Goal: Book appointment/travel/reservation

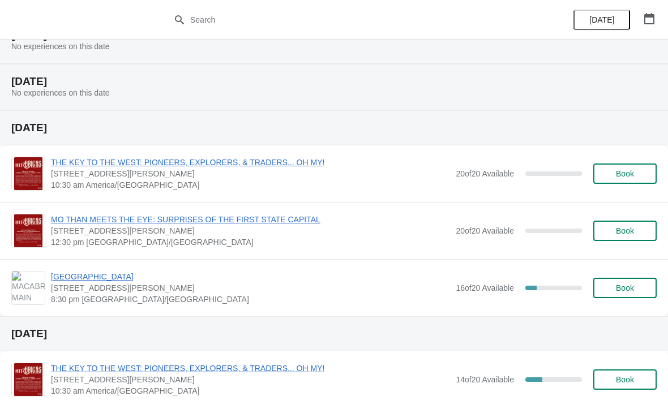
scroll to position [292, 0]
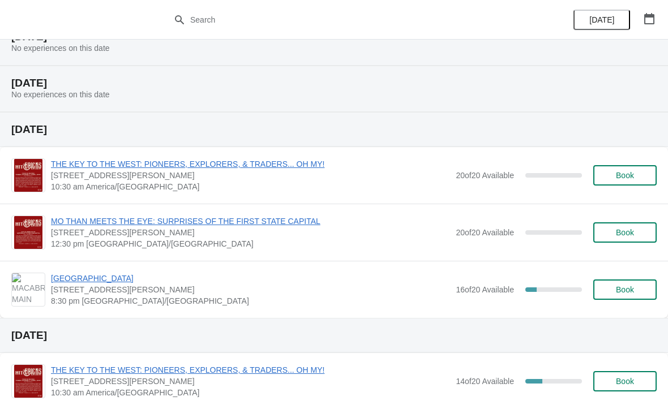
click at [622, 180] on span "Book" at bounding box center [625, 175] width 18 height 9
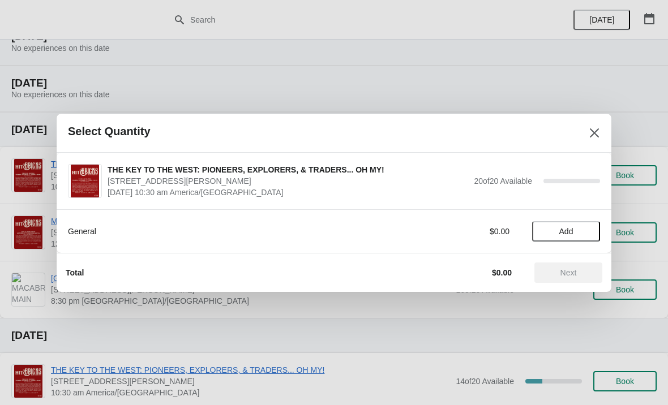
click at [566, 233] on span "Add" at bounding box center [566, 231] width 14 height 9
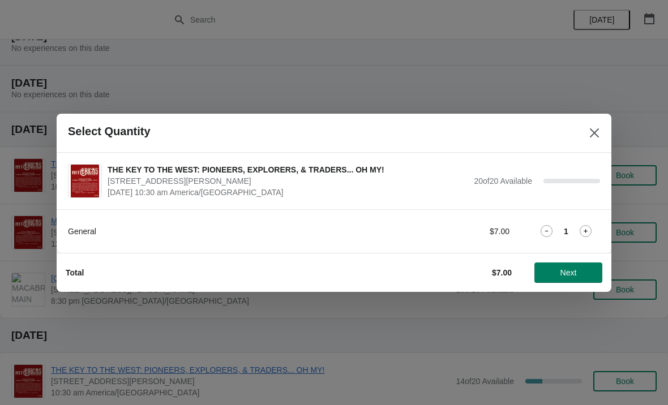
click at [559, 274] on span "Next" at bounding box center [568, 272] width 50 height 9
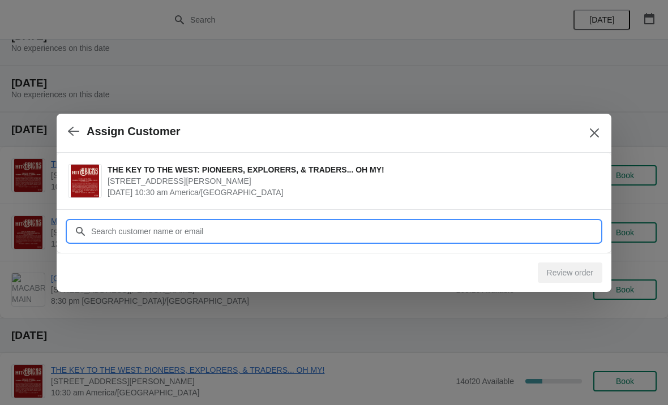
click at [242, 234] on input "Customer" at bounding box center [345, 231] width 509 height 20
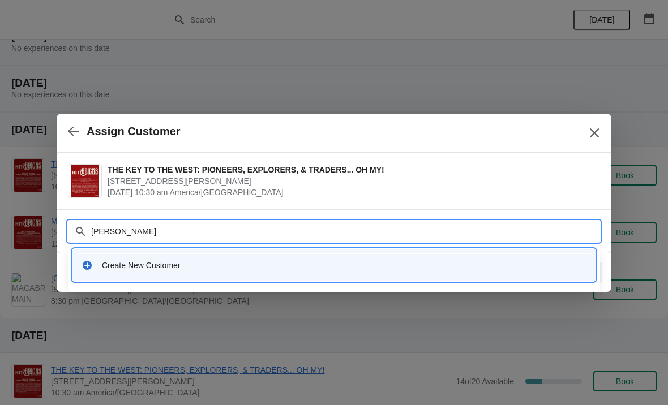
type input "[PERSON_NAME]"
click at [367, 268] on div "Create New Customer" at bounding box center [344, 265] width 484 height 11
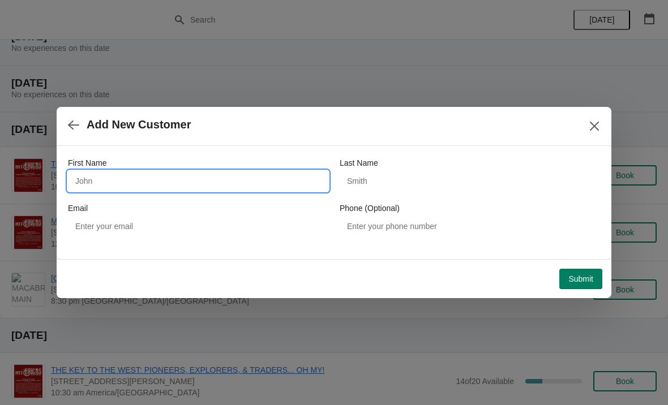
click at [219, 182] on input "First Name" at bounding box center [198, 181] width 260 height 20
type input "[PERSON_NAME]"
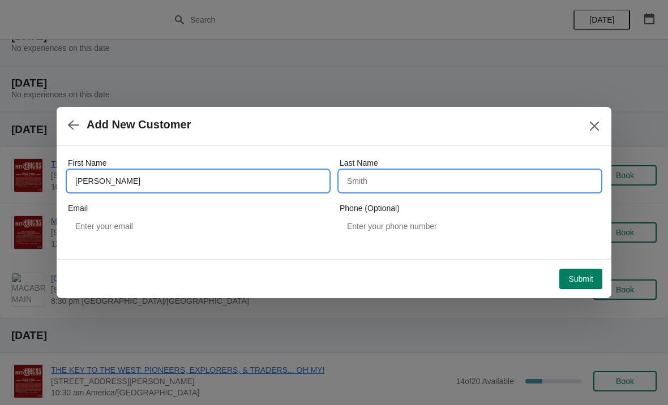
click at [415, 190] on input "Last Name" at bounding box center [470, 181] width 260 height 20
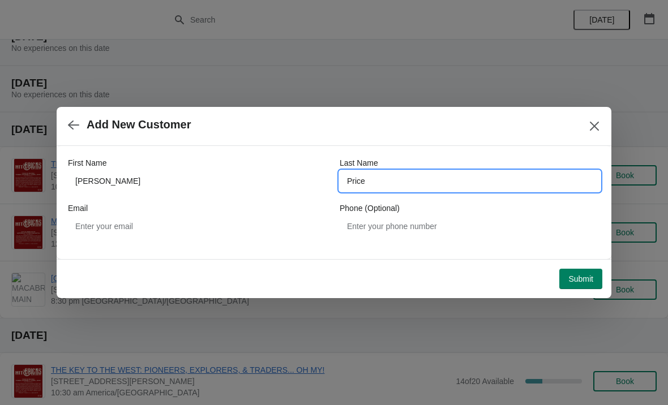
type input "Price"
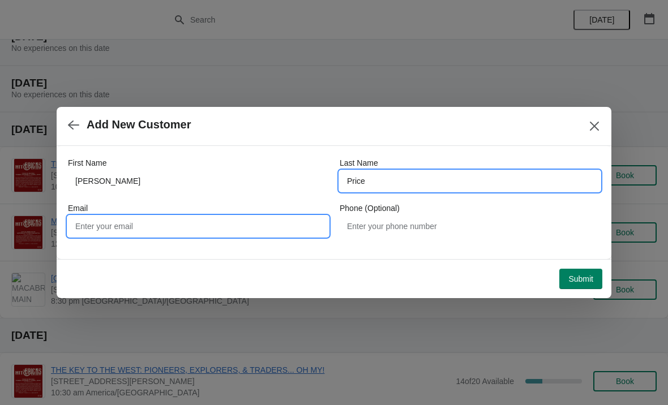
click at [202, 235] on input "Email" at bounding box center [198, 226] width 260 height 20
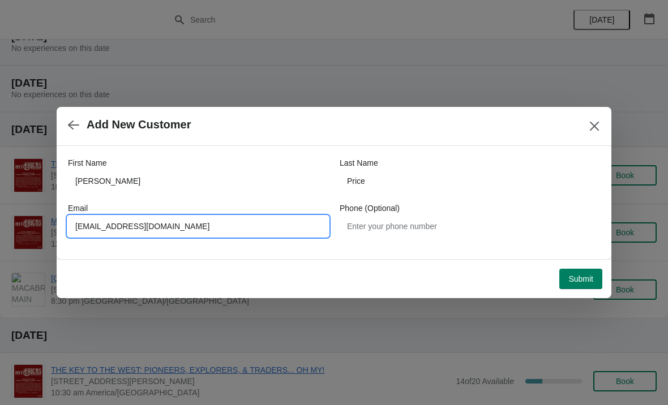
type input "[EMAIL_ADDRESS][DOMAIN_NAME]"
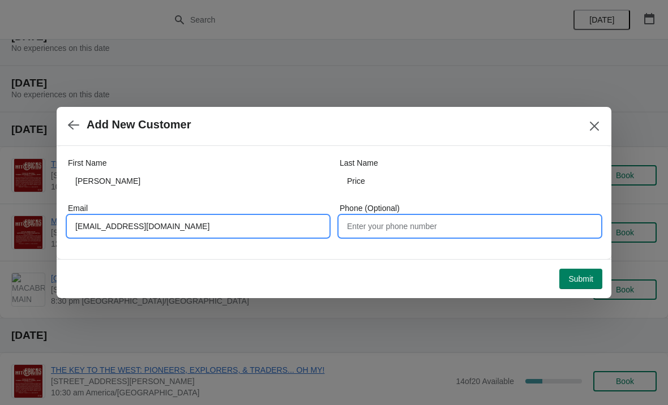
click at [400, 235] on input "Phone (Optional)" at bounding box center [470, 226] width 260 height 20
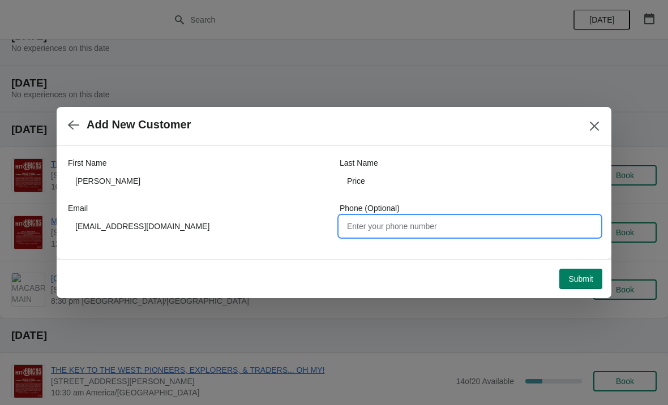
click at [578, 281] on span "Submit" at bounding box center [580, 279] width 25 height 9
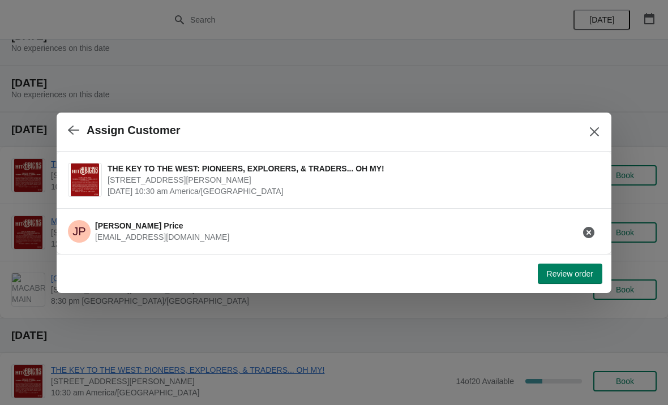
click at [566, 272] on span "Review order" at bounding box center [570, 273] width 46 height 9
